Goal: Check status: Check status

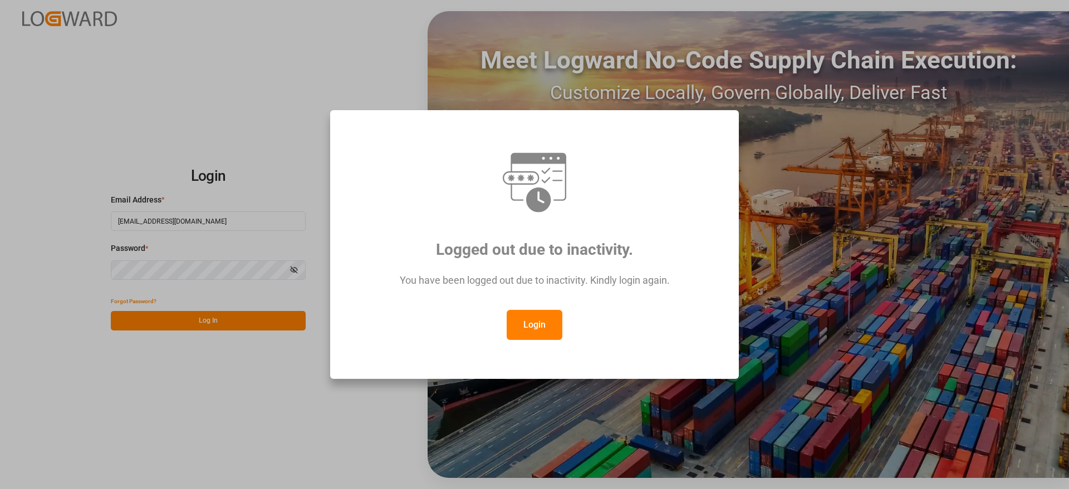
click at [535, 325] on button "Login" at bounding box center [535, 325] width 56 height 30
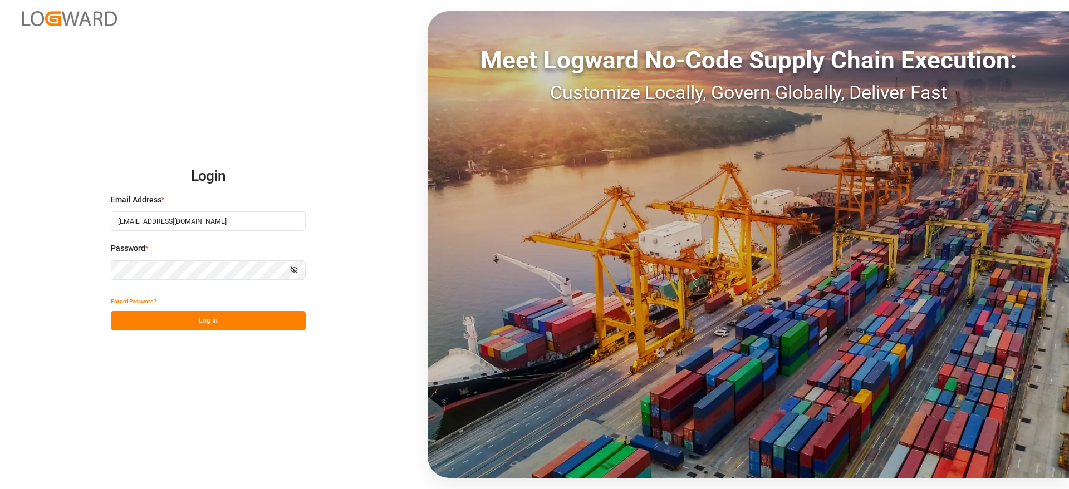
click at [210, 322] on button "Log In" at bounding box center [208, 320] width 195 height 19
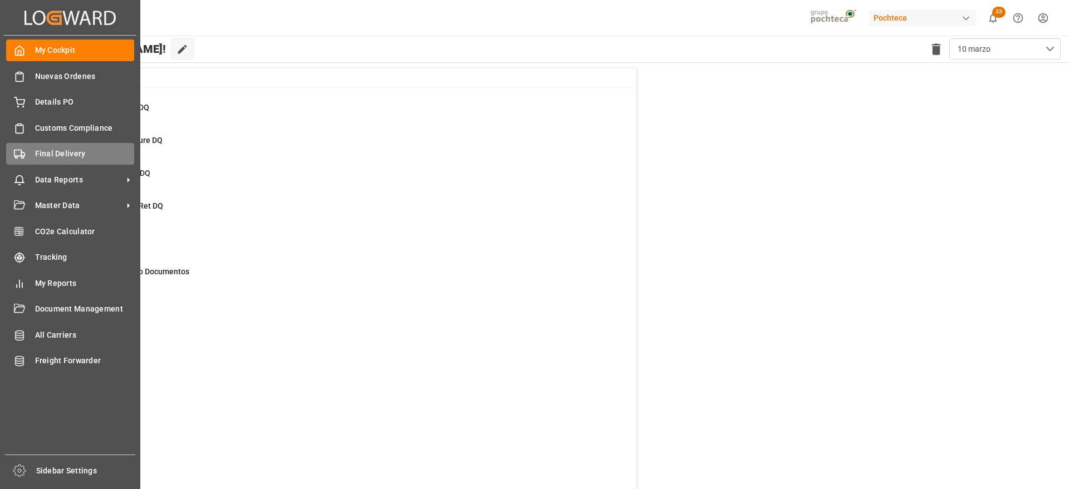
click at [56, 156] on span "Final Delivery" at bounding box center [85, 154] width 100 height 12
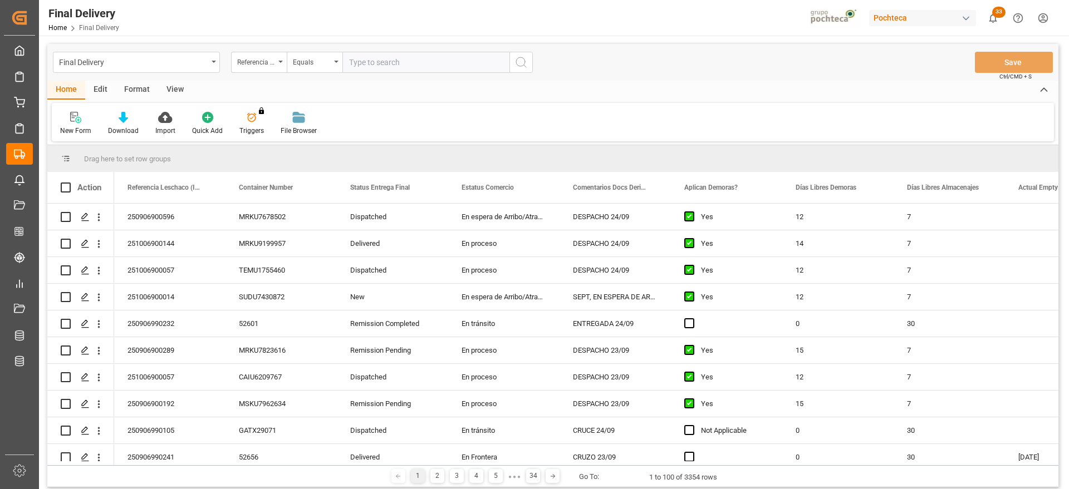
click at [173, 87] on div "View" at bounding box center [175, 90] width 34 height 19
click at [117, 126] on div "Standard Templates" at bounding box center [127, 131] width 56 height 10
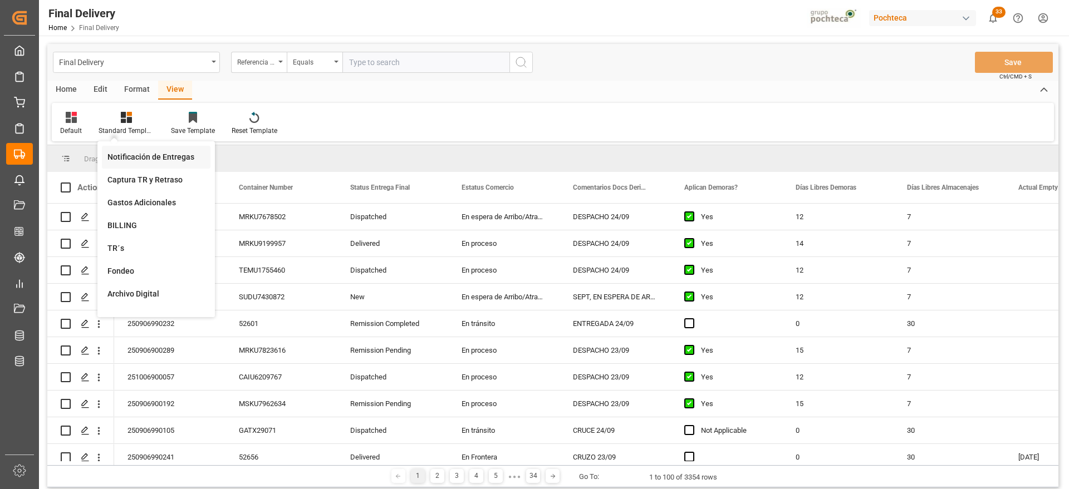
click at [159, 155] on div "Notificación de Entregas" at bounding box center [155, 157] width 97 height 12
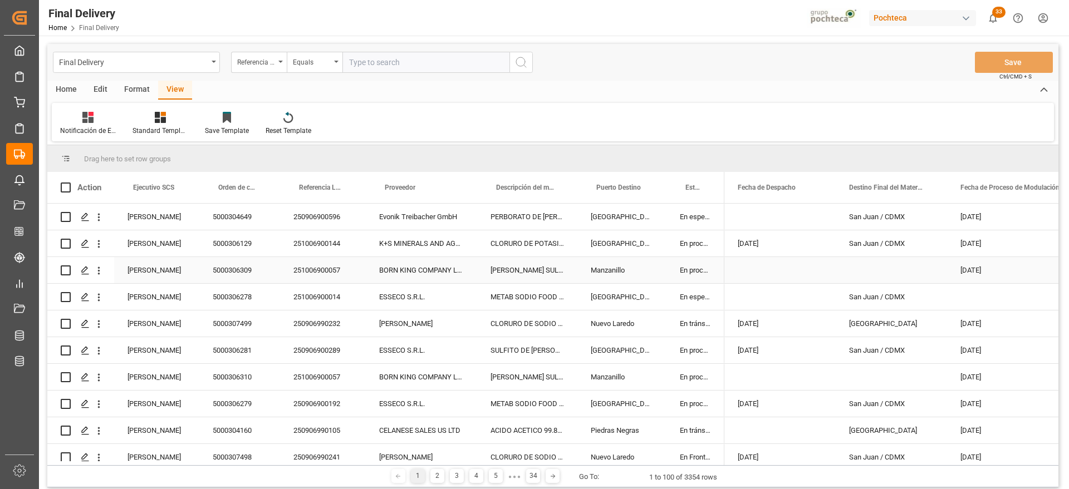
click at [547, 279] on div "[PERSON_NAME] SULFATO SODIO 70% GRANEL FB" at bounding box center [527, 270] width 100 height 26
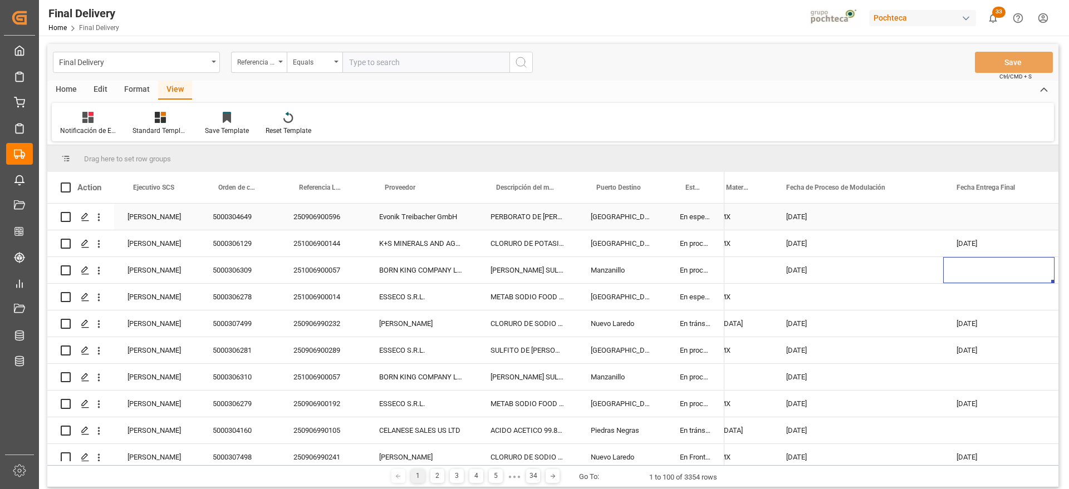
scroll to position [0, 286]
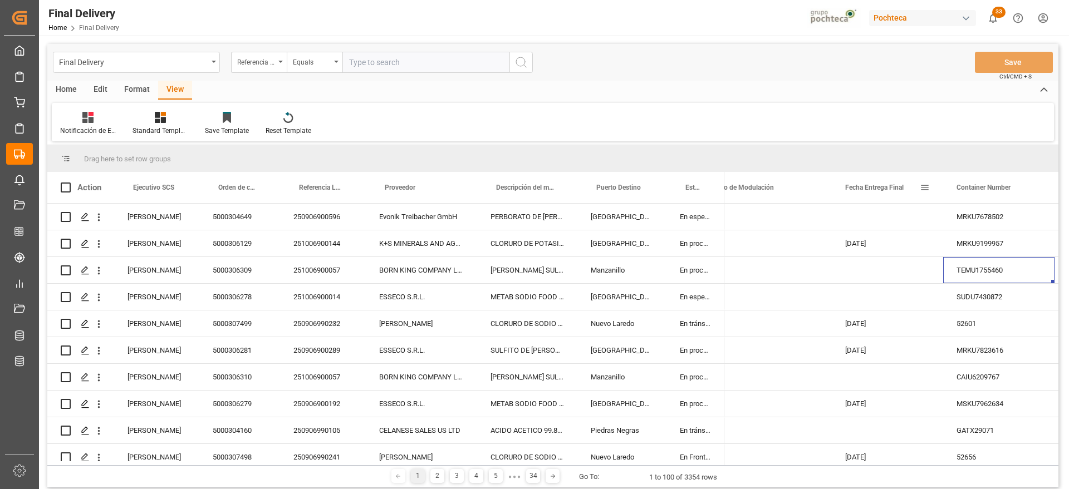
click at [925, 183] on span at bounding box center [925, 188] width 10 height 10
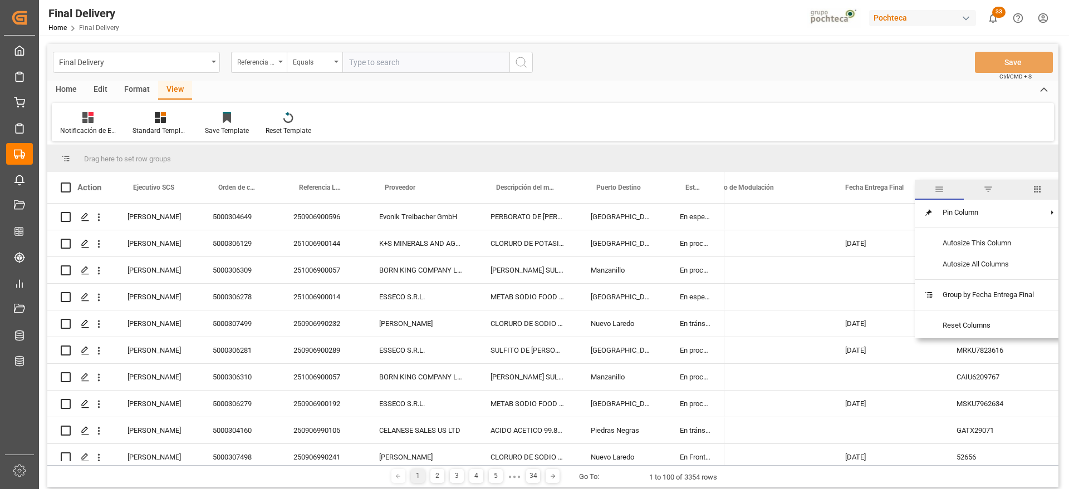
click at [993, 186] on span "filter" at bounding box center [988, 189] width 10 height 10
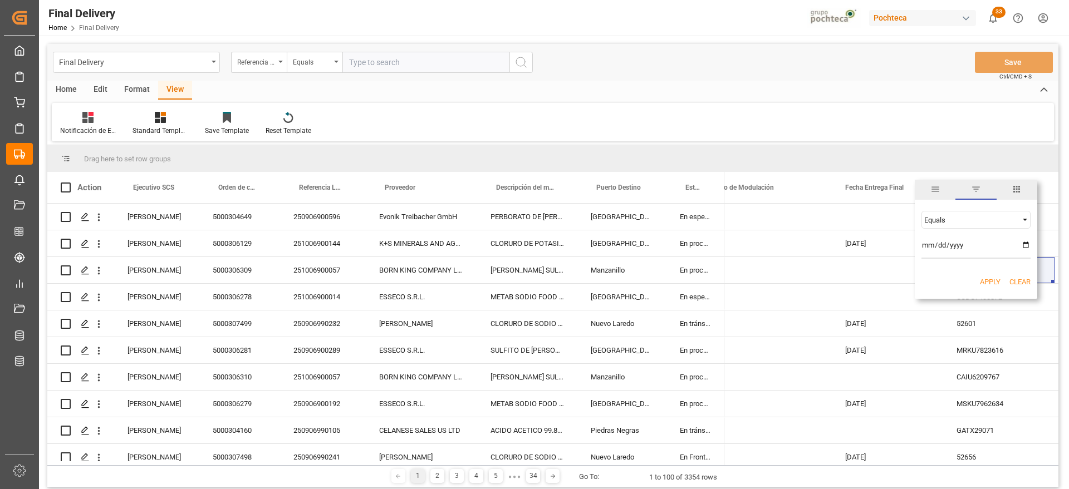
click at [1029, 244] on input "date" at bounding box center [975, 248] width 109 height 22
type input "[DATE]"
click at [991, 277] on button "Apply" at bounding box center [990, 282] width 21 height 11
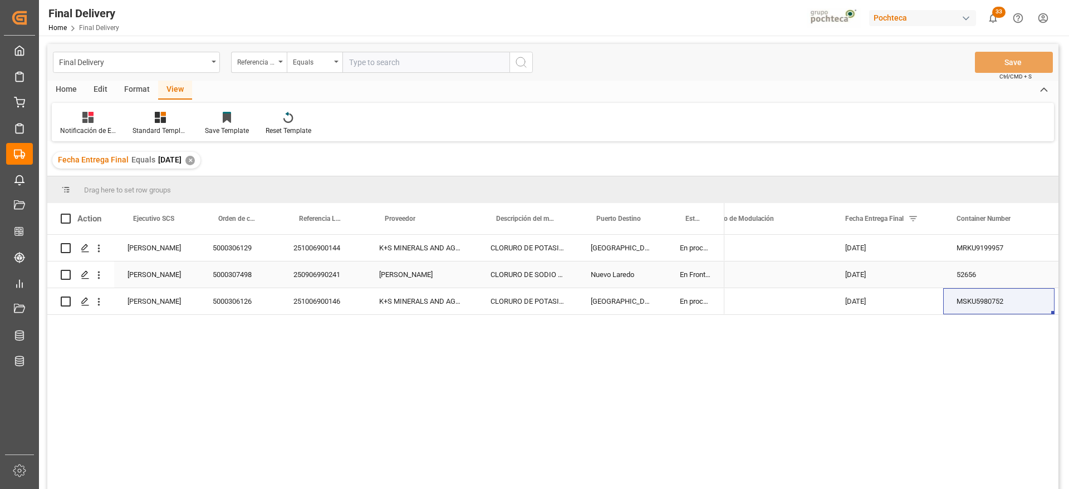
click at [542, 275] on div "CLORURO DE SODIO TFC PUREX S-22.68 IND T" at bounding box center [527, 275] width 100 height 26
click at [334, 266] on div "250906990241" at bounding box center [323, 275] width 86 height 26
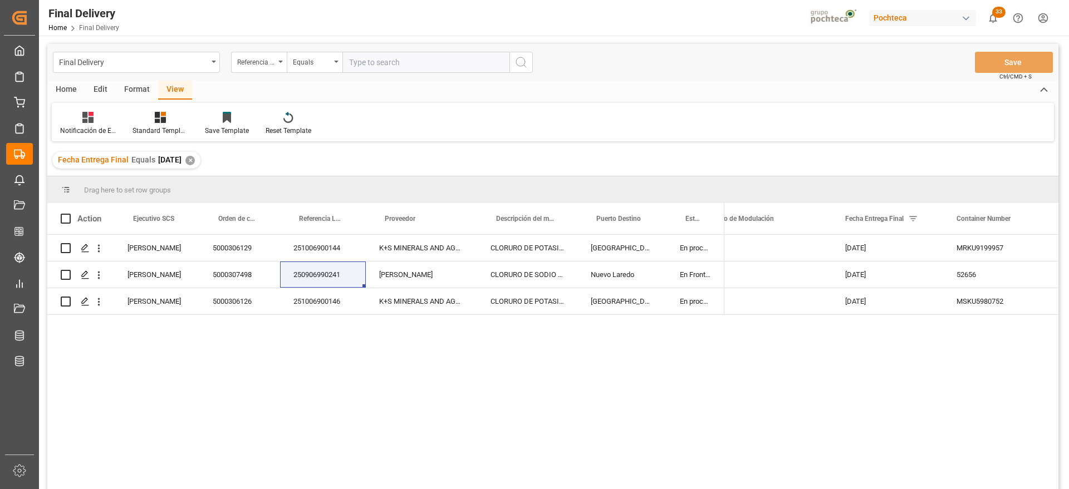
click at [143, 89] on div "Format" at bounding box center [137, 90] width 42 height 19
click at [97, 87] on div "Edit" at bounding box center [100, 90] width 31 height 19
click at [75, 90] on div "Home" at bounding box center [66, 90] width 38 height 19
click at [129, 126] on div "Download" at bounding box center [123, 131] width 31 height 10
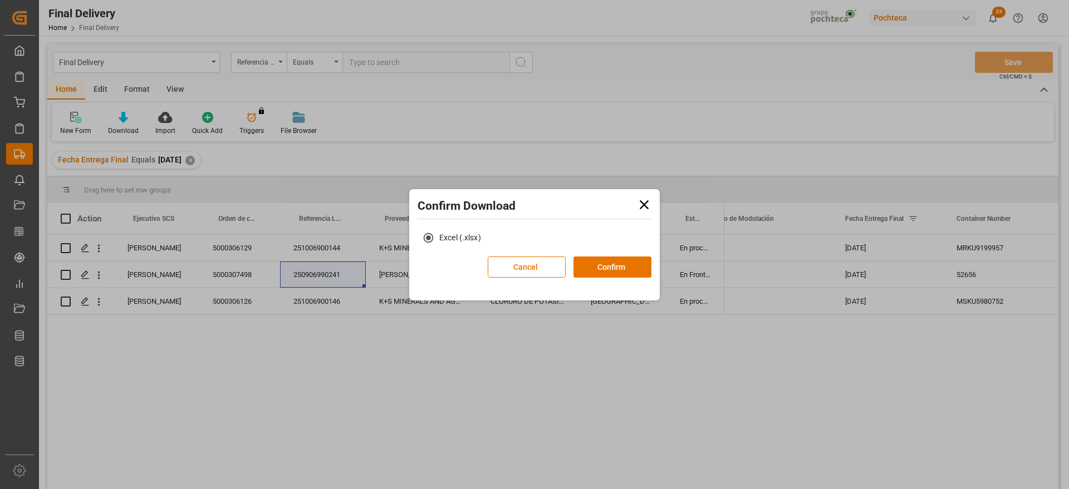
click at [611, 279] on div "Cancel Confirm" at bounding box center [570, 271] width 164 height 29
click at [613, 268] on button "Confirm" at bounding box center [612, 267] width 78 height 21
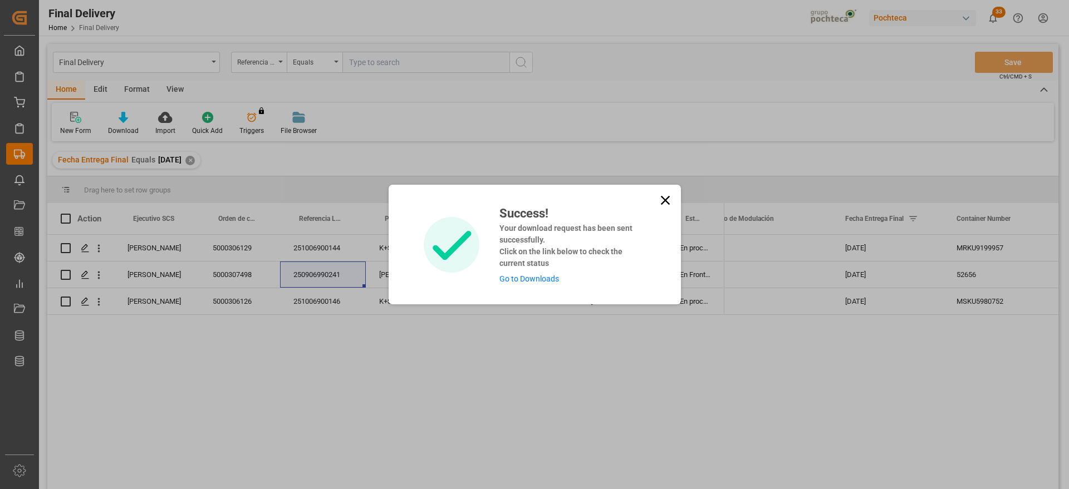
click at [541, 276] on link "Go to Downloads" at bounding box center [529, 278] width 60 height 9
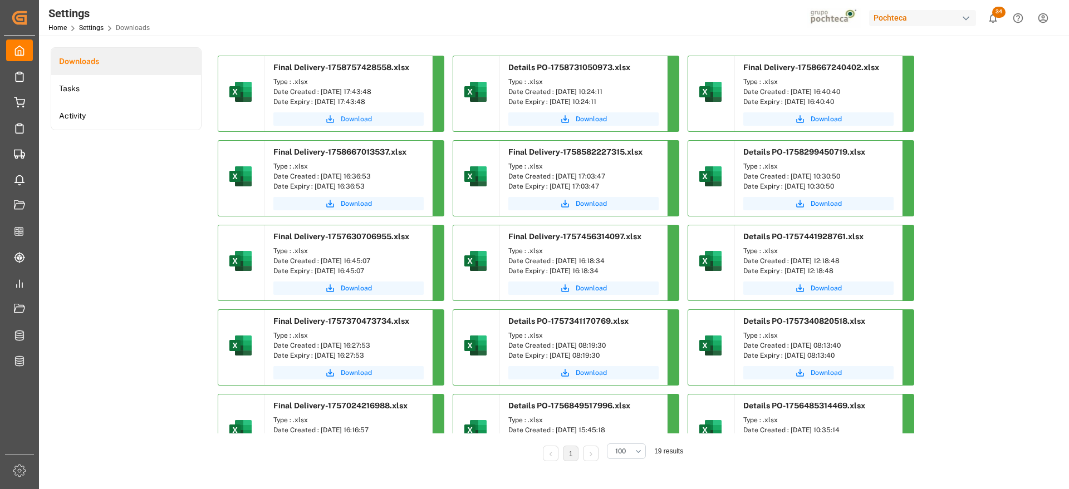
click at [347, 117] on span "Download" at bounding box center [356, 119] width 31 height 10
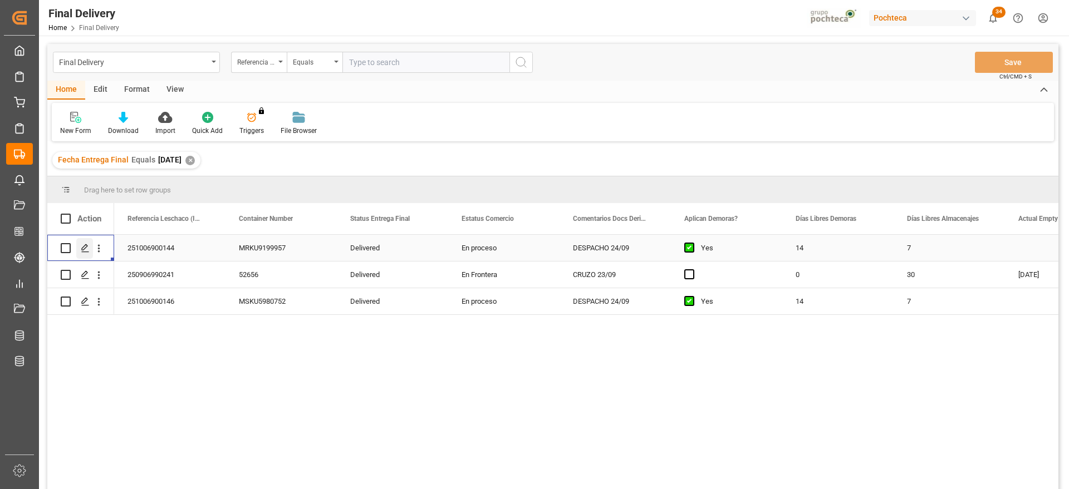
click at [85, 245] on polygon "Press SPACE to select this row." at bounding box center [85, 248] width 6 height 6
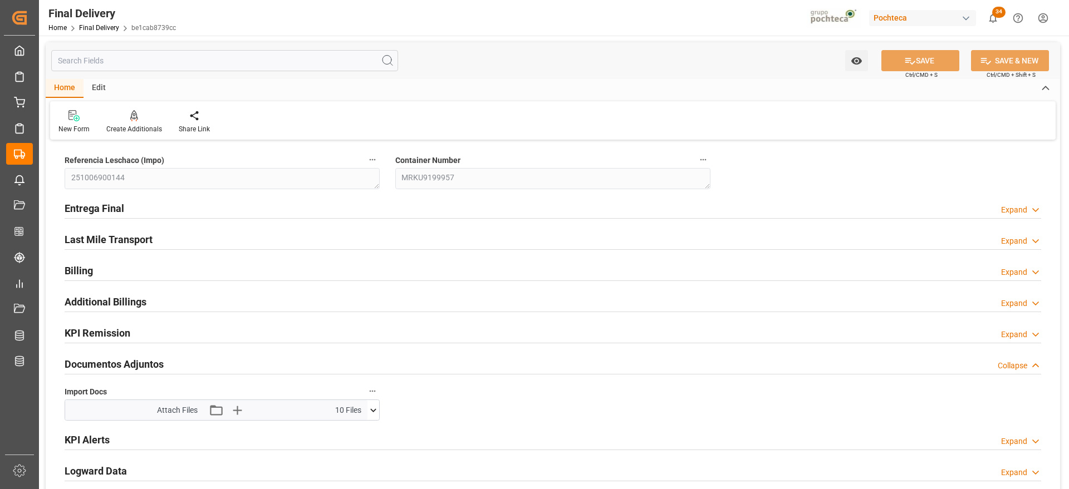
click at [372, 406] on icon at bounding box center [373, 411] width 12 height 12
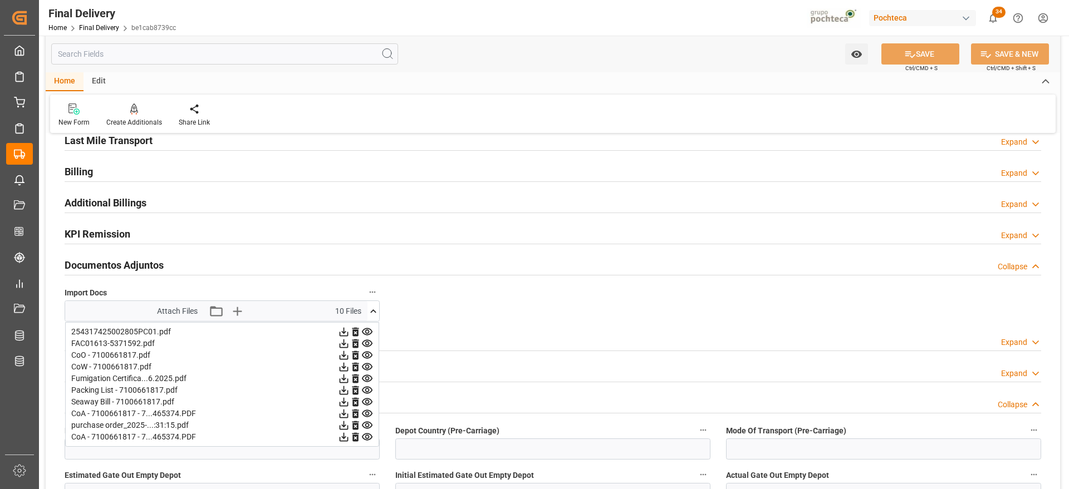
scroll to position [209, 0]
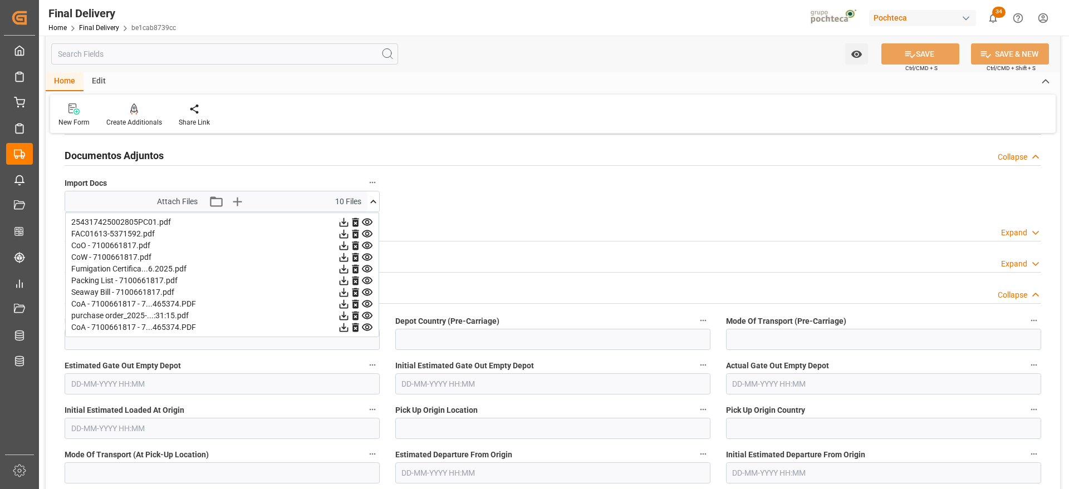
click at [341, 307] on icon at bounding box center [344, 304] width 12 height 12
click at [342, 328] on icon at bounding box center [344, 328] width 12 height 12
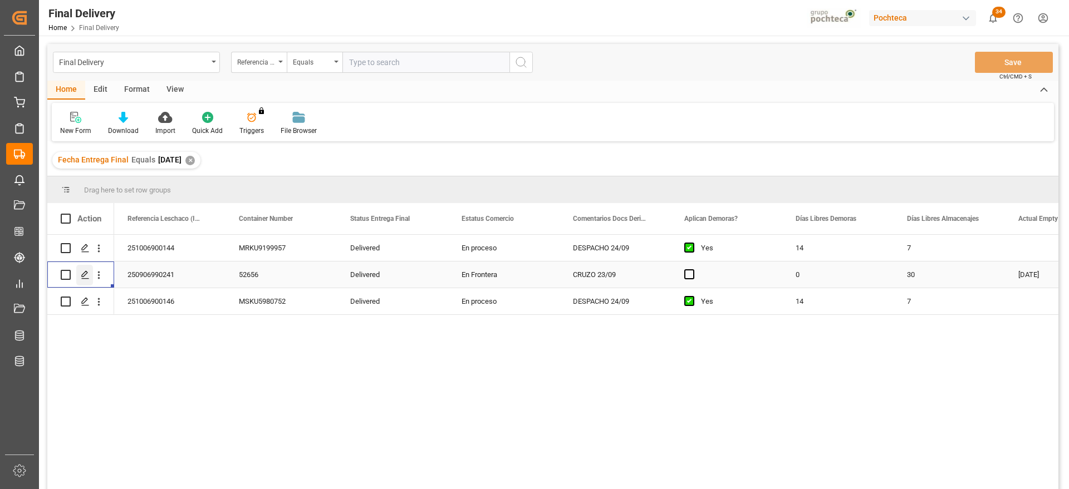
click at [85, 272] on polygon "Press SPACE to select this row." at bounding box center [85, 275] width 6 height 6
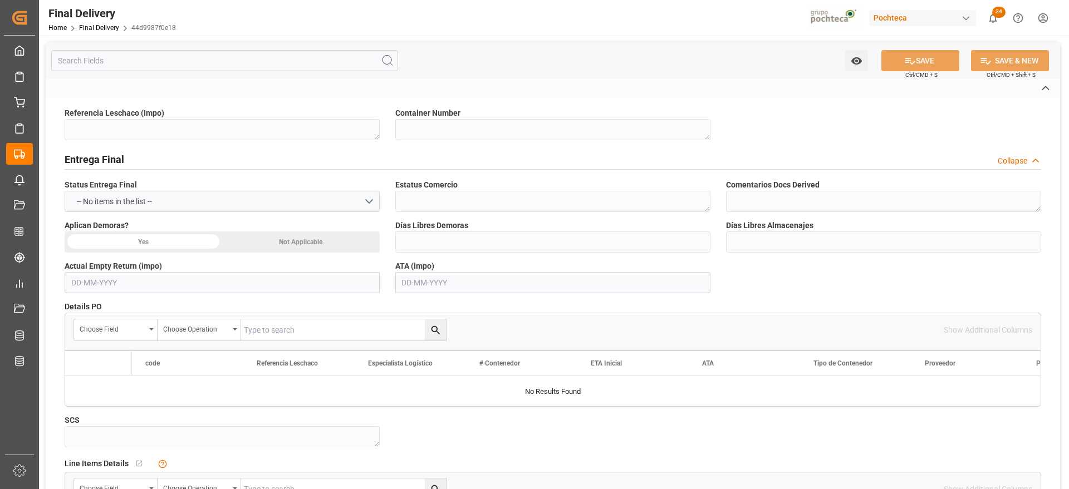
type textarea "250906990241"
type textarea "52656"
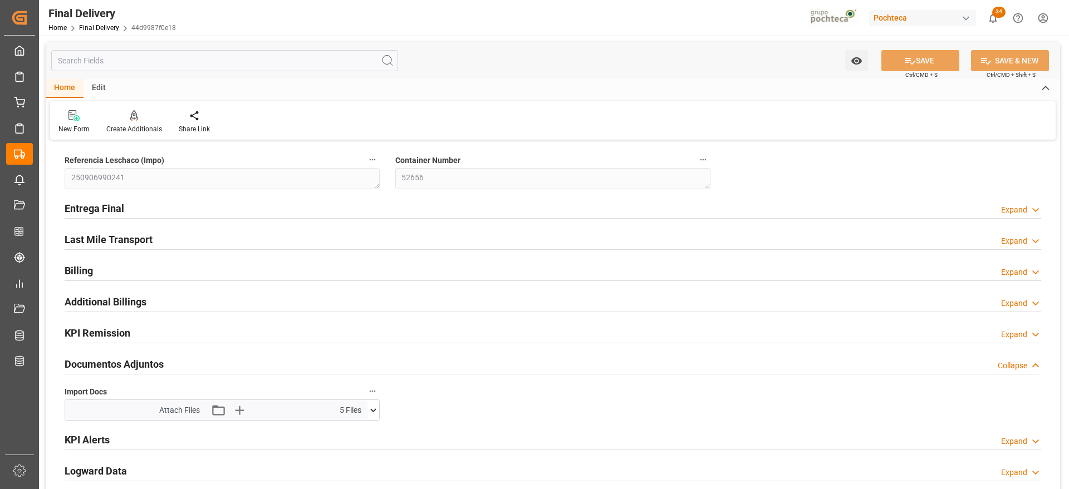
click at [374, 406] on icon at bounding box center [373, 411] width 12 height 12
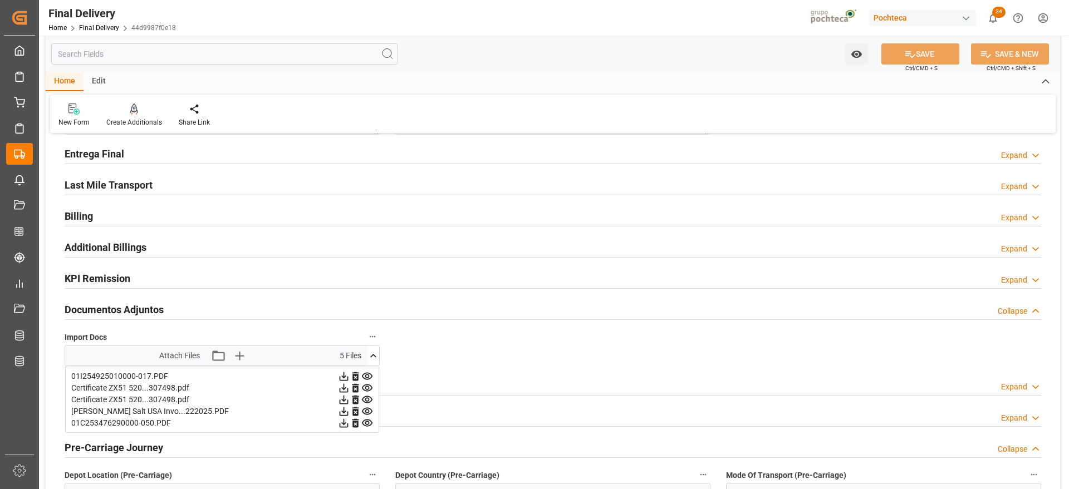
scroll to position [139, 0]
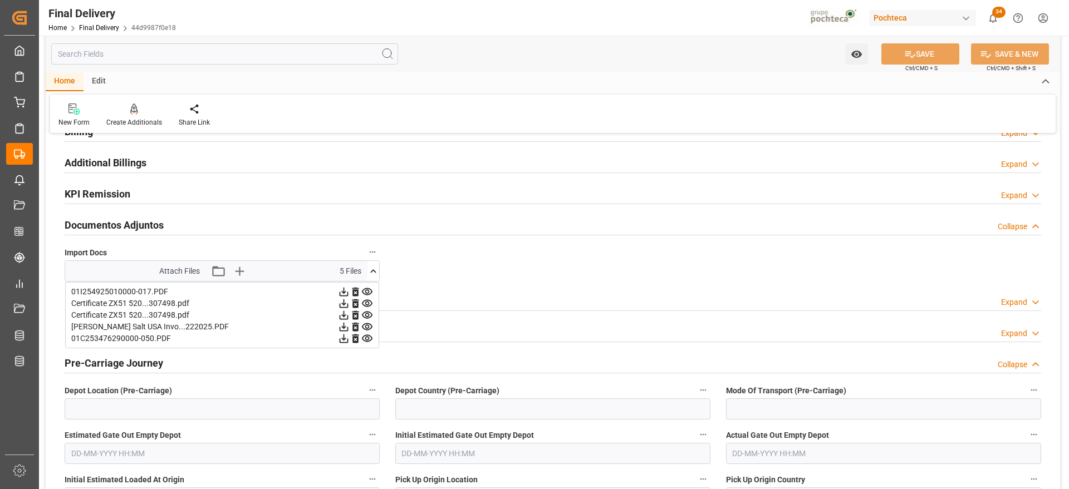
click at [342, 303] on icon at bounding box center [344, 303] width 9 height 9
click at [346, 316] on icon at bounding box center [344, 316] width 12 height 12
click at [343, 314] on icon at bounding box center [344, 315] width 9 height 9
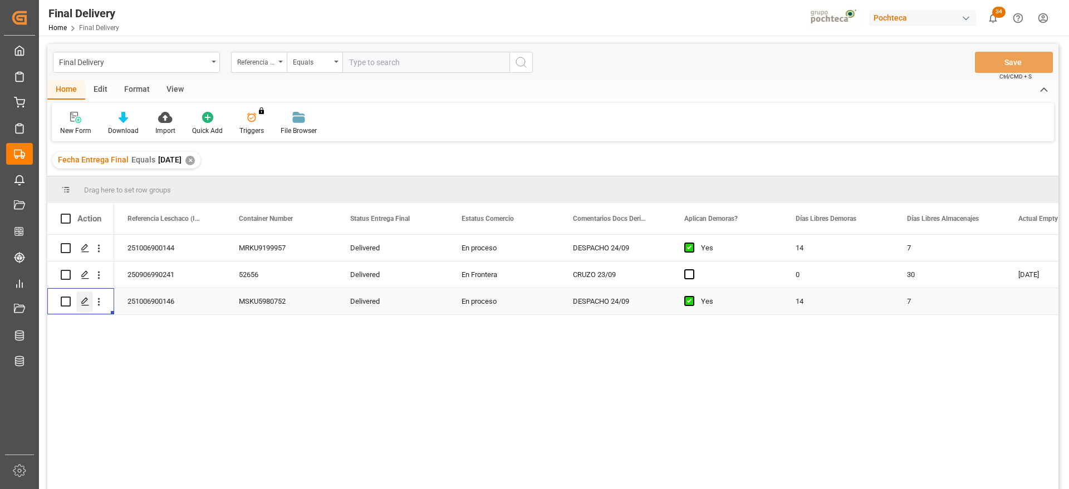
click at [81, 298] on icon "Press SPACE to select this row." at bounding box center [85, 301] width 9 height 9
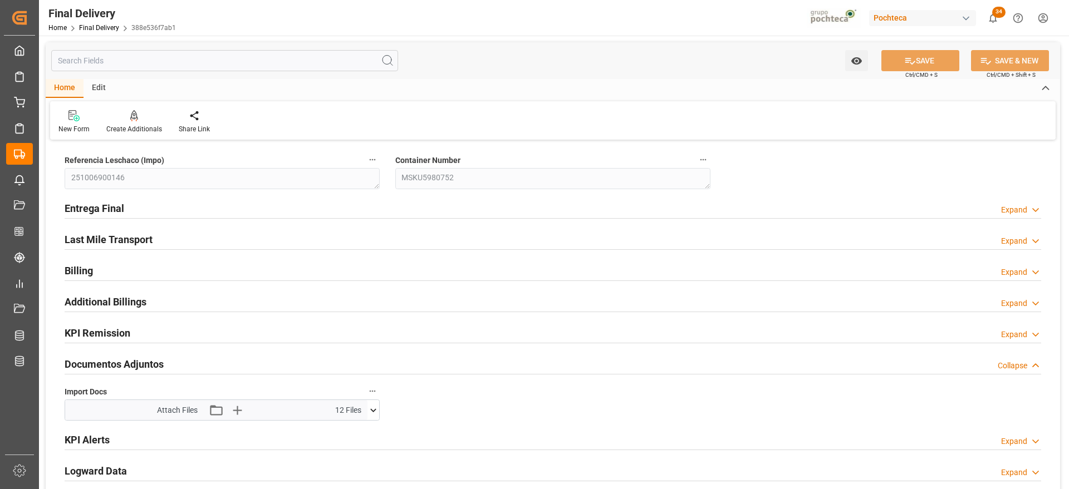
click at [376, 411] on icon at bounding box center [373, 411] width 12 height 12
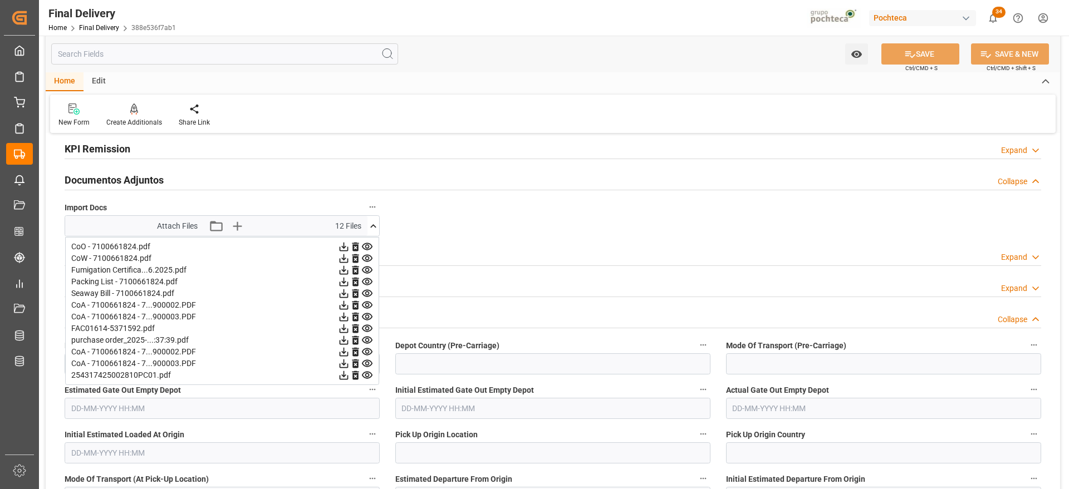
scroll to position [209, 0]
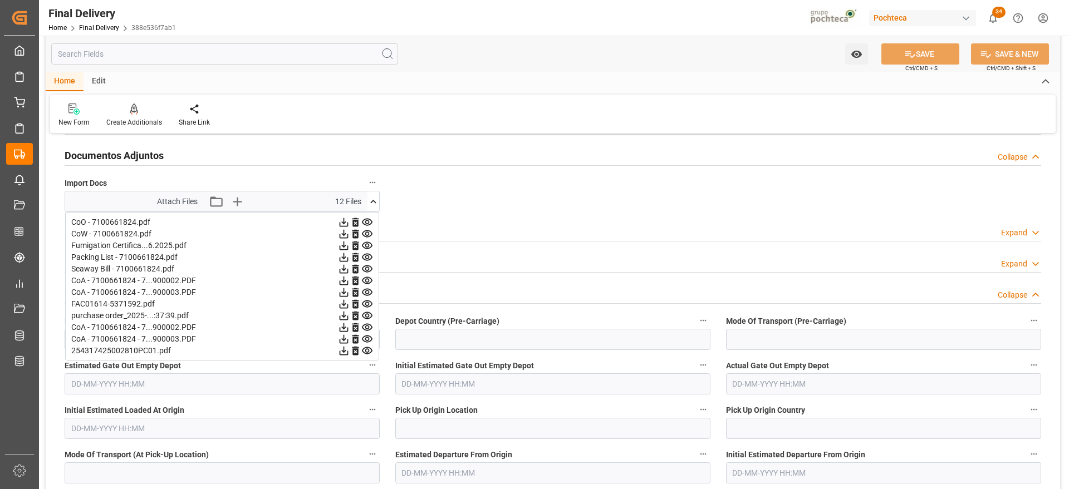
click at [346, 281] on icon at bounding box center [344, 281] width 9 height 9
click at [343, 291] on icon at bounding box center [344, 292] width 9 height 9
click at [342, 329] on icon at bounding box center [344, 328] width 12 height 12
click at [343, 340] on icon at bounding box center [344, 339] width 9 height 9
click at [373, 198] on icon at bounding box center [373, 202] width 12 height 12
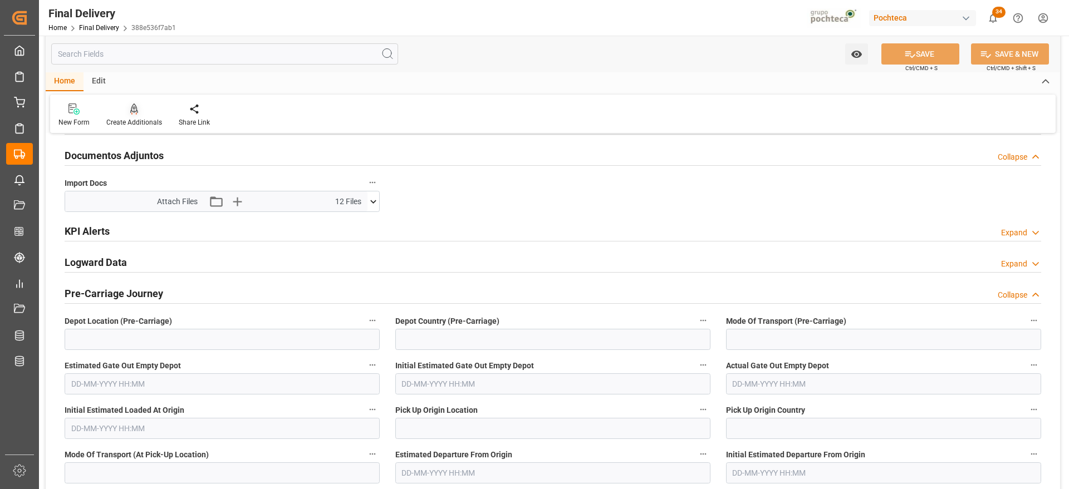
scroll to position [0, 0]
